Goal: Information Seeking & Learning: Check status

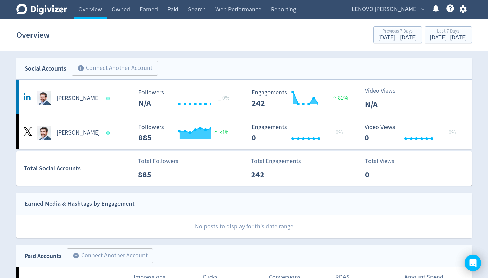
click at [392, 11] on span "LENOVO [PERSON_NAME]" at bounding box center [385, 9] width 66 height 11
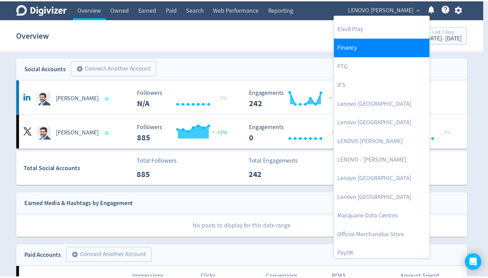
scroll to position [227, 0]
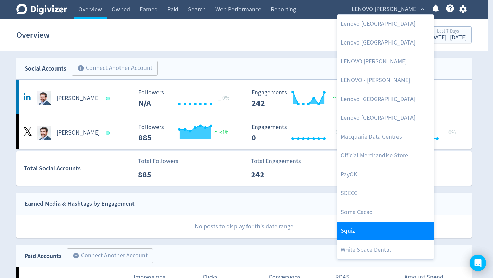
click at [361, 233] on link "Squiz" at bounding box center [385, 231] width 97 height 19
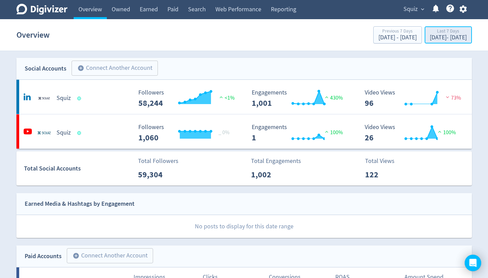
click at [442, 35] on div "[DATE] - [DATE]" at bounding box center [448, 38] width 37 height 6
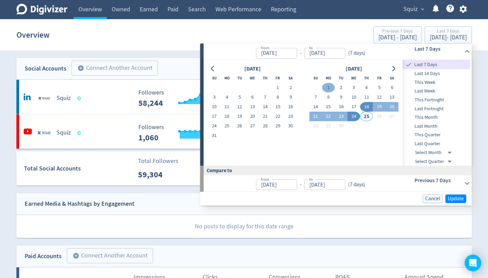
click at [328, 88] on button "1" at bounding box center [328, 88] width 13 height 10
type input "[DATE]"
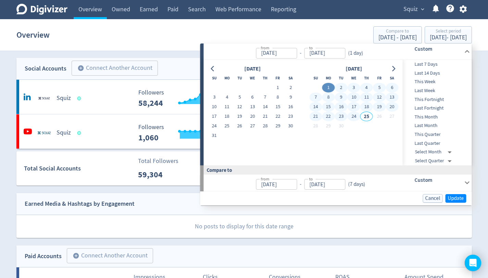
click at [354, 118] on button "24" at bounding box center [354, 117] width 13 height 10
type input "[DATE]"
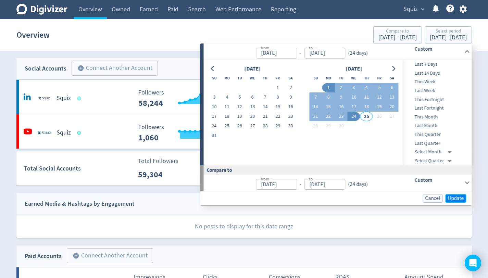
click at [451, 197] on span "Update" at bounding box center [456, 198] width 16 height 5
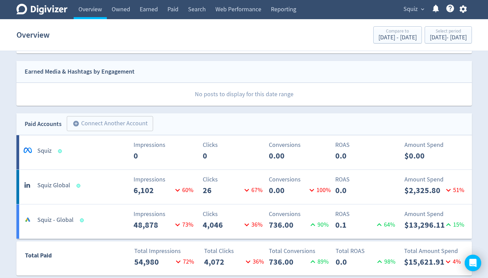
scroll to position [0, 0]
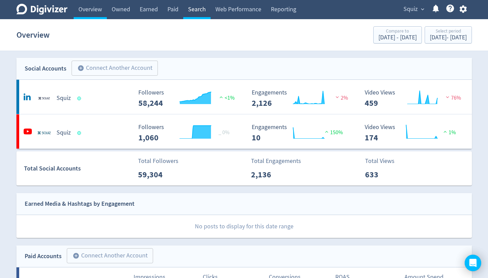
click at [198, 11] on link "Search" at bounding box center [196, 9] width 27 height 19
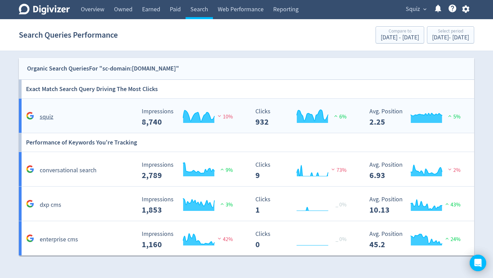
click at [91, 113] on div "squiz" at bounding box center [79, 117] width 111 height 11
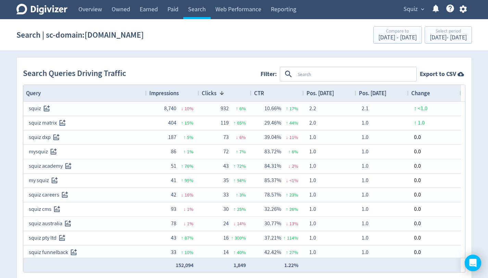
click at [176, 93] on span "Impressions" at bounding box center [163, 93] width 29 height 8
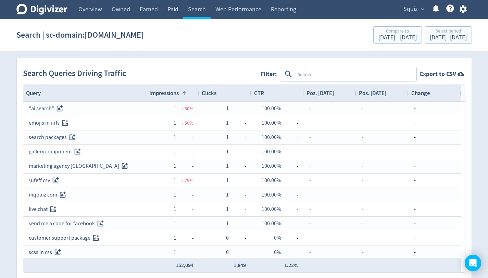
click at [176, 93] on span "Impressions" at bounding box center [163, 93] width 29 height 8
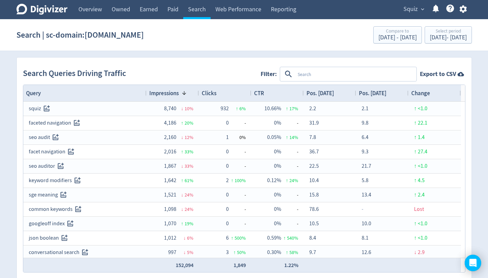
click at [325, 75] on textarea at bounding box center [355, 74] width 121 height 13
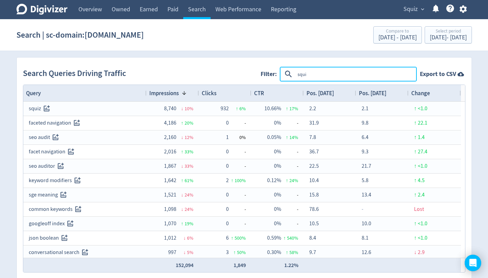
type textarea "squiz"
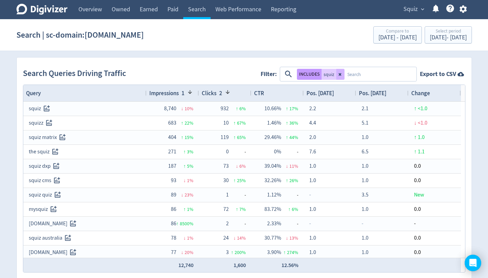
click at [306, 75] on button "INCLUDES" at bounding box center [309, 74] width 25 height 11
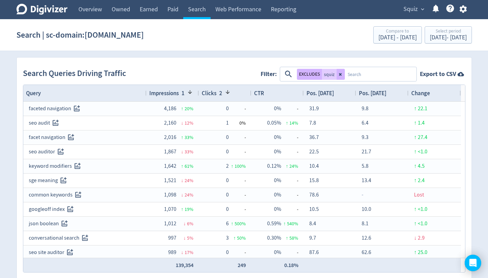
click at [226, 91] on span at bounding box center [227, 91] width 5 height 5
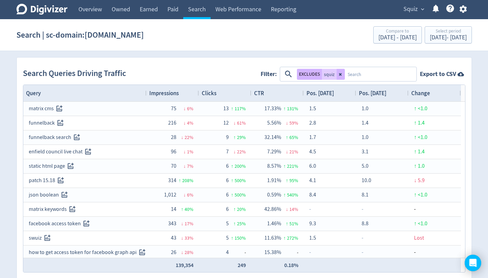
click at [224, 93] on div "Clicks" at bounding box center [225, 93] width 47 height 13
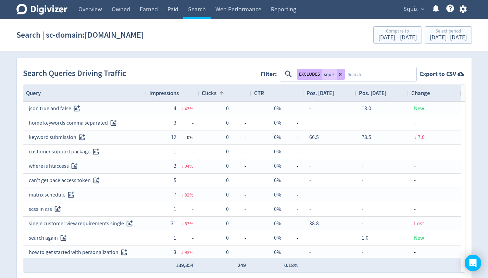
click at [222, 95] on span at bounding box center [221, 92] width 5 height 5
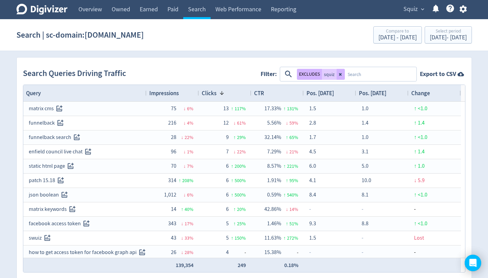
click at [181, 95] on div "Impressions" at bounding box center [172, 93] width 47 height 13
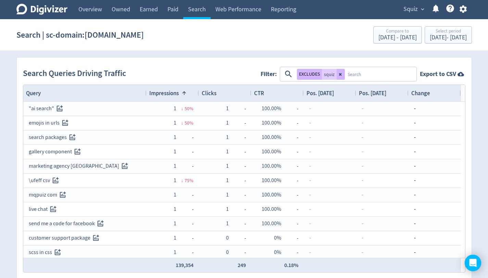
click at [227, 93] on div "Clicks" at bounding box center [225, 93] width 47 height 13
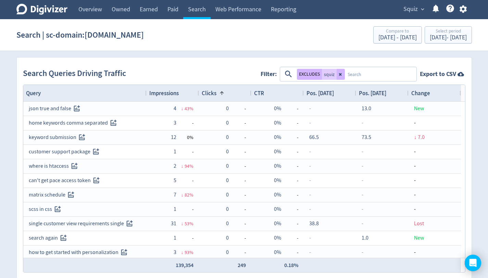
click at [224, 93] on span at bounding box center [221, 92] width 5 height 5
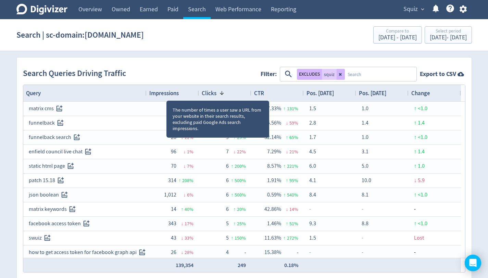
click at [166, 94] on span "Impressions" at bounding box center [163, 93] width 29 height 8
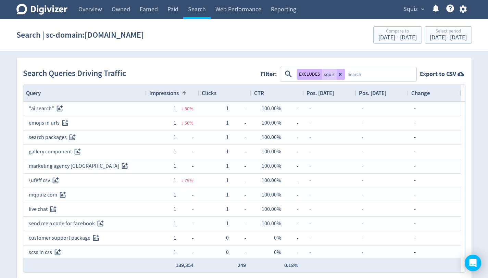
click at [166, 93] on span "Impressions" at bounding box center [163, 93] width 29 height 8
